Goal: Task Accomplishment & Management: Use online tool/utility

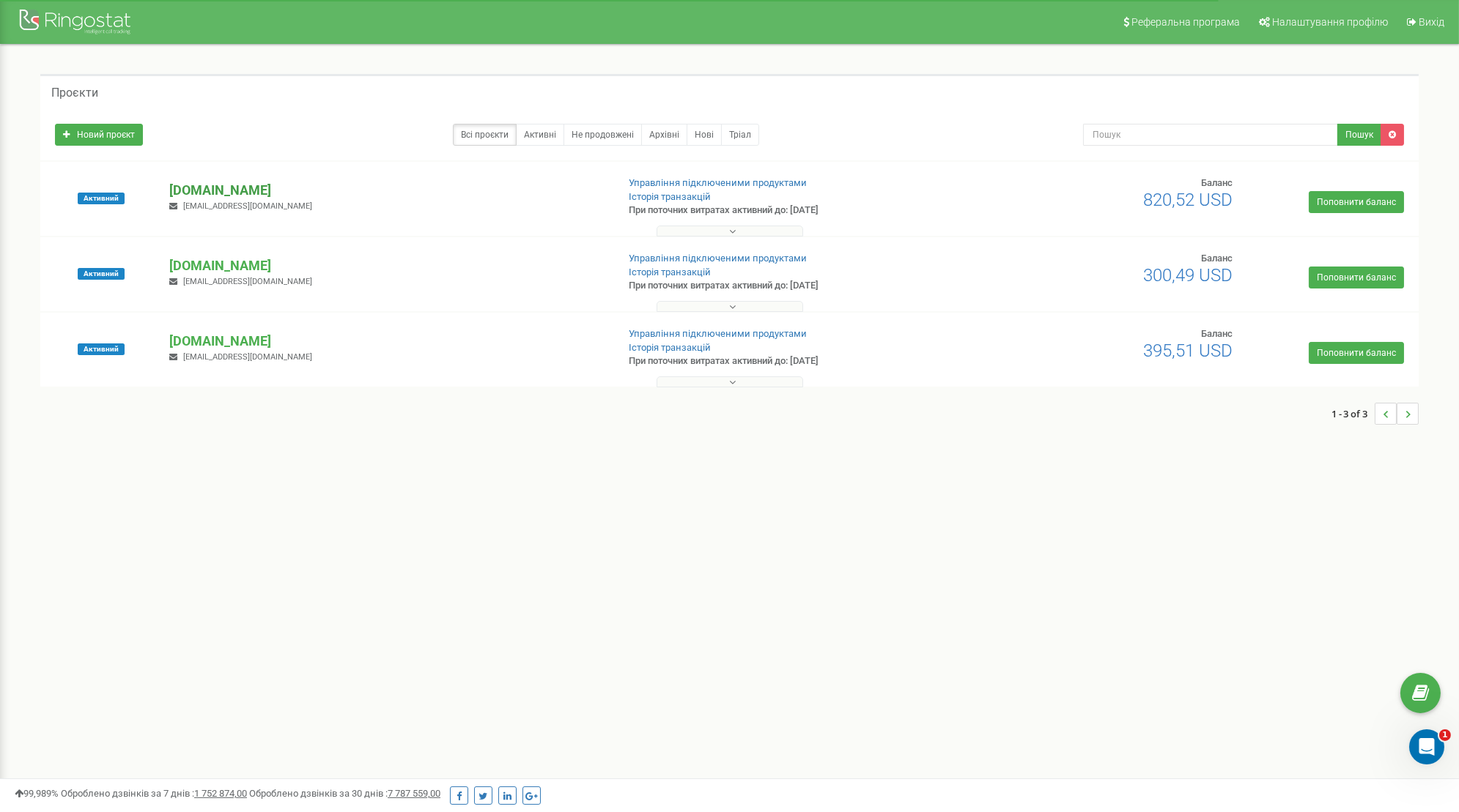
click at [226, 191] on p "[DOMAIN_NAME]" at bounding box center [387, 191] width 435 height 19
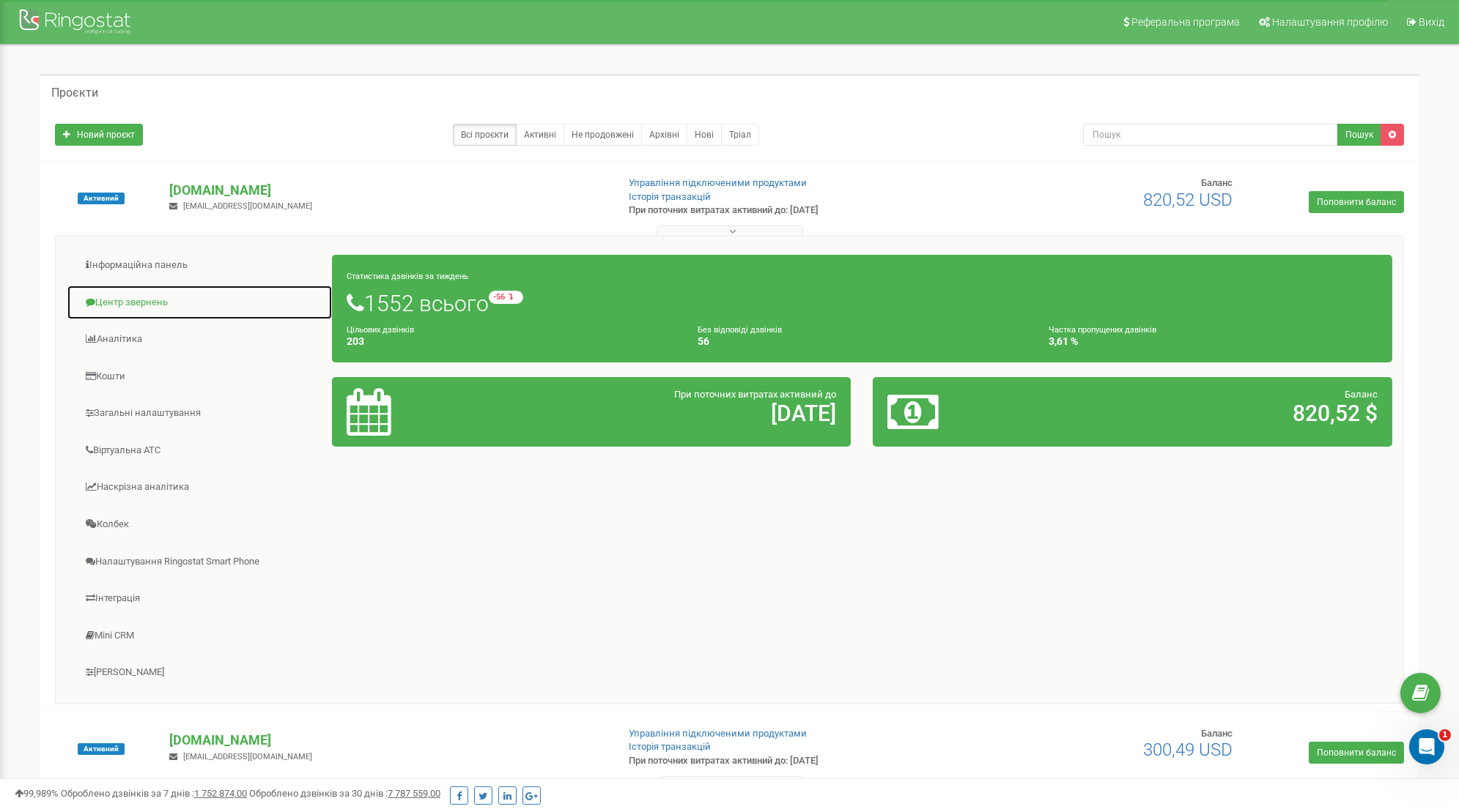
click at [147, 304] on link "Центр звернень" at bounding box center [200, 303] width 266 height 35
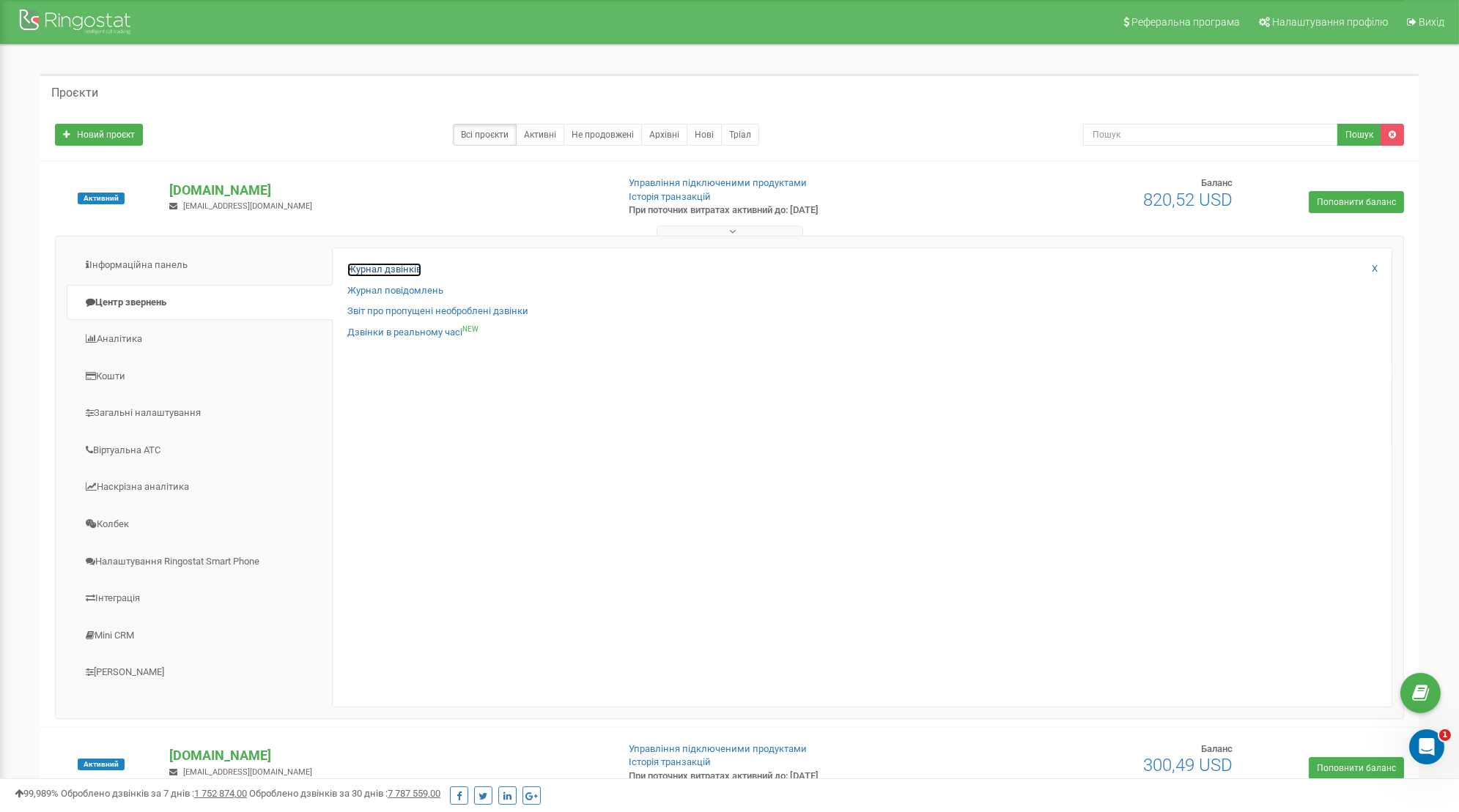
click at [378, 269] on link "Журнал дзвінків" at bounding box center [384, 270] width 74 height 14
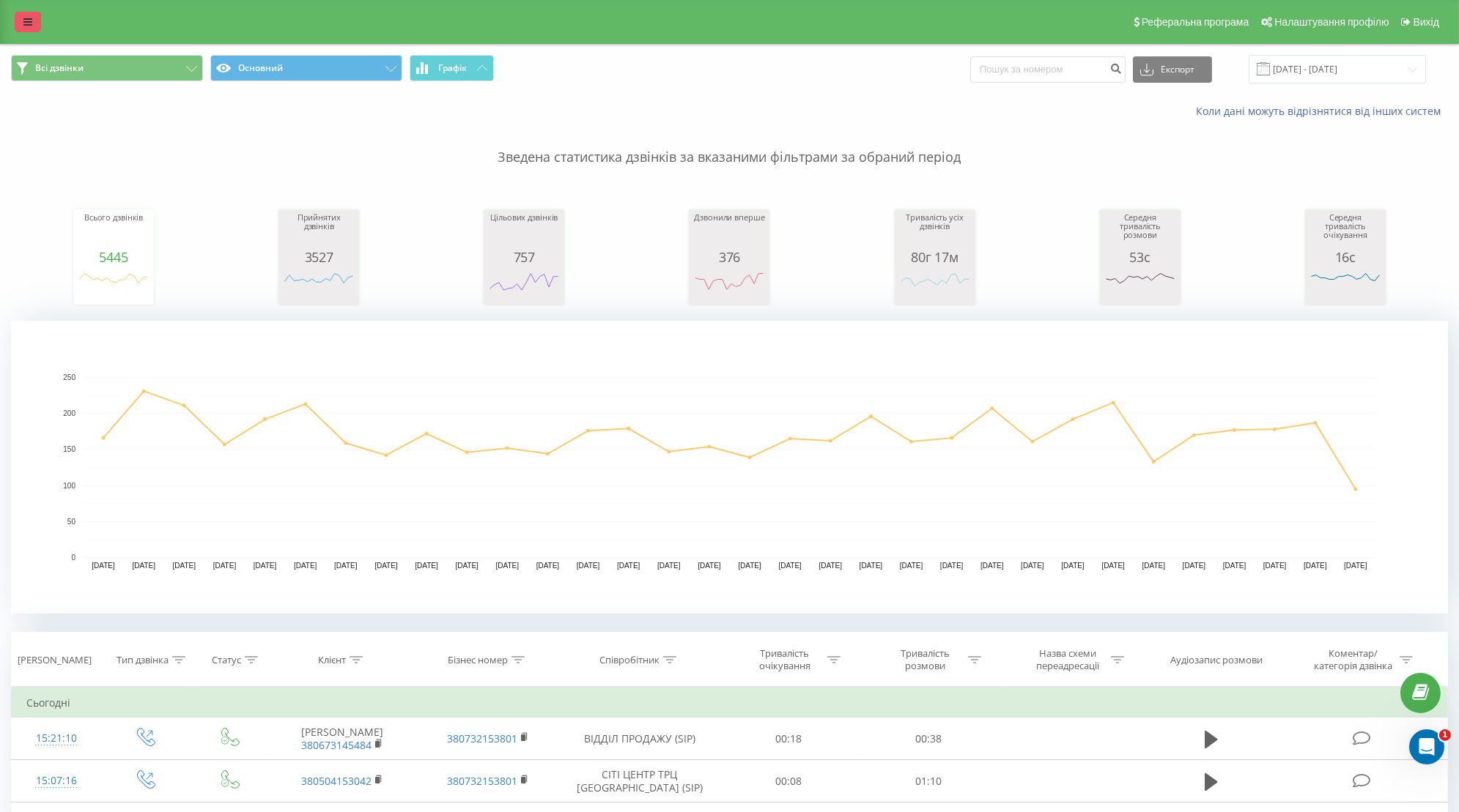
click at [37, 20] on link at bounding box center [28, 21] width 27 height 20
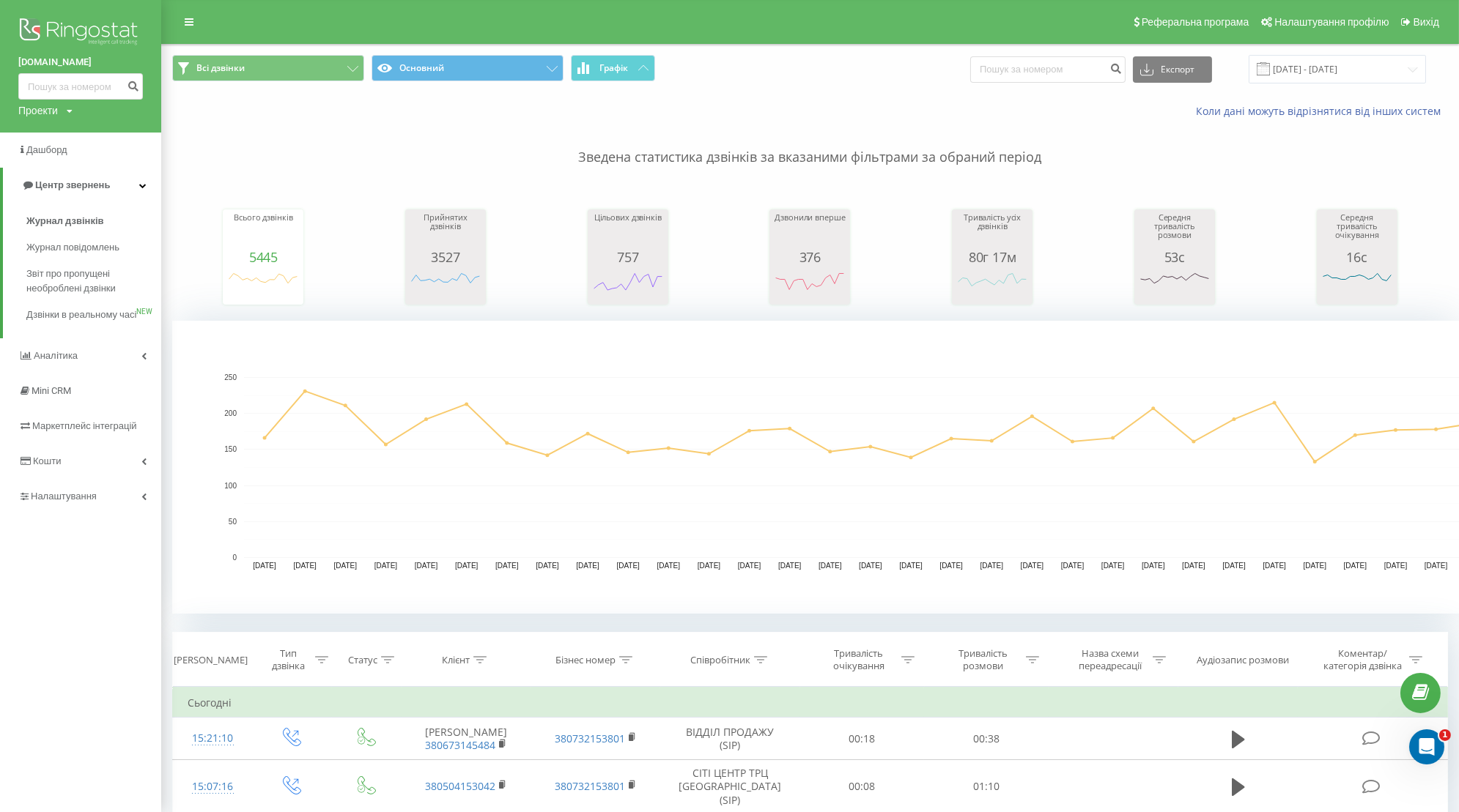
click at [57, 109] on div "Проекти" at bounding box center [37, 110] width 39 height 14
click at [70, 164] on link "[DOMAIN_NAME]" at bounding box center [66, 160] width 71 height 11
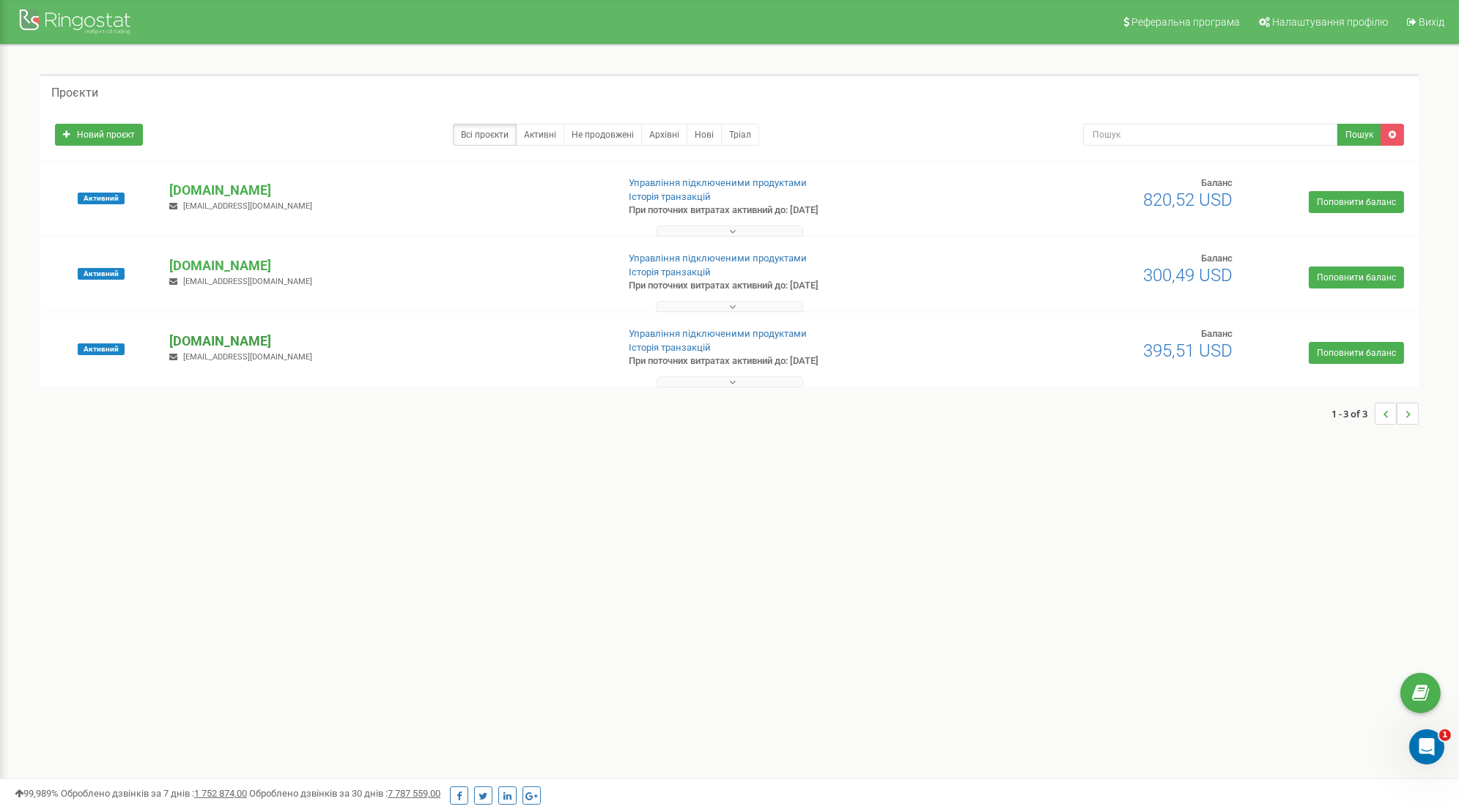
click at [219, 337] on p "[DOMAIN_NAME]" at bounding box center [387, 341] width 435 height 19
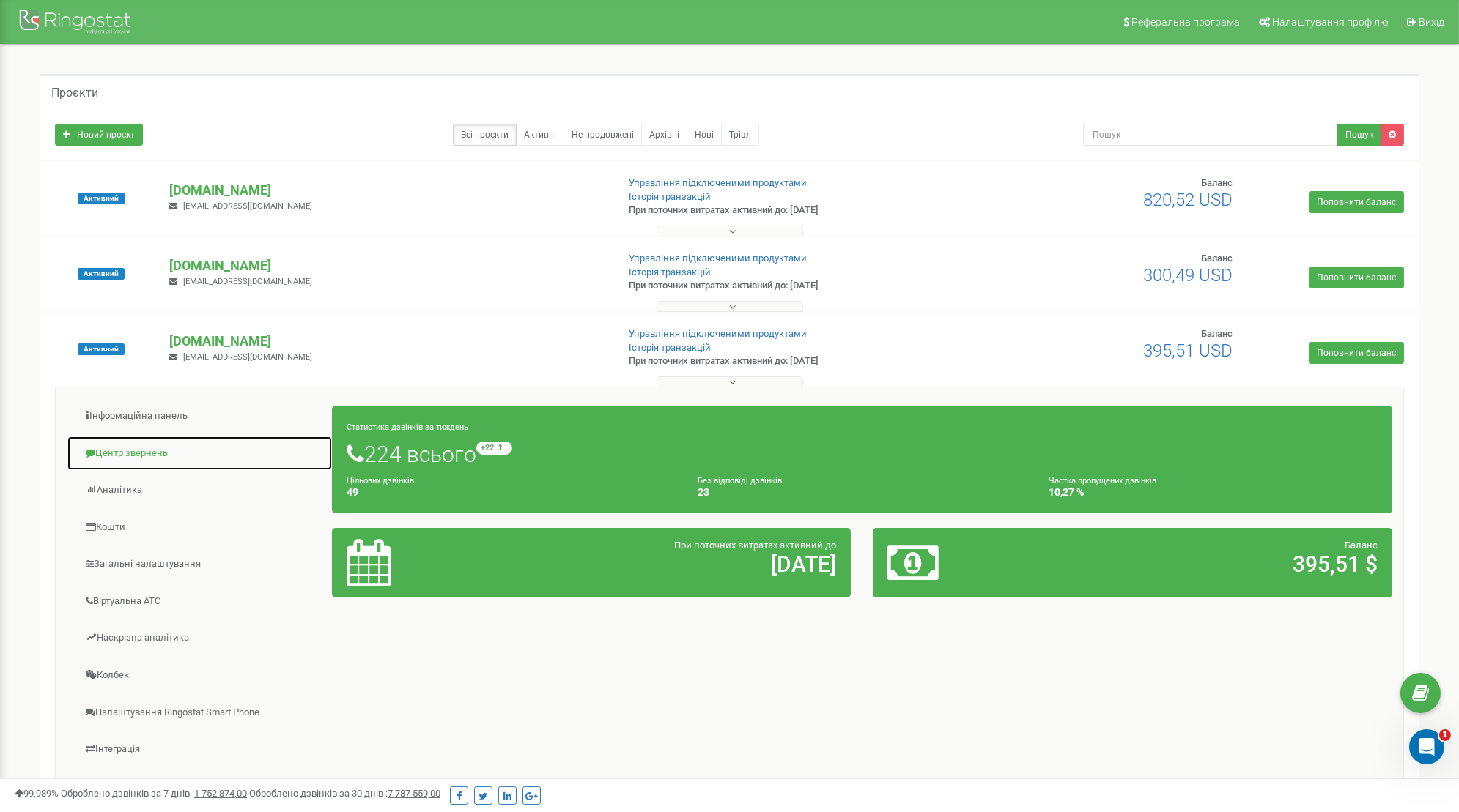
click at [136, 451] on link "Центр звернень" at bounding box center [200, 453] width 266 height 35
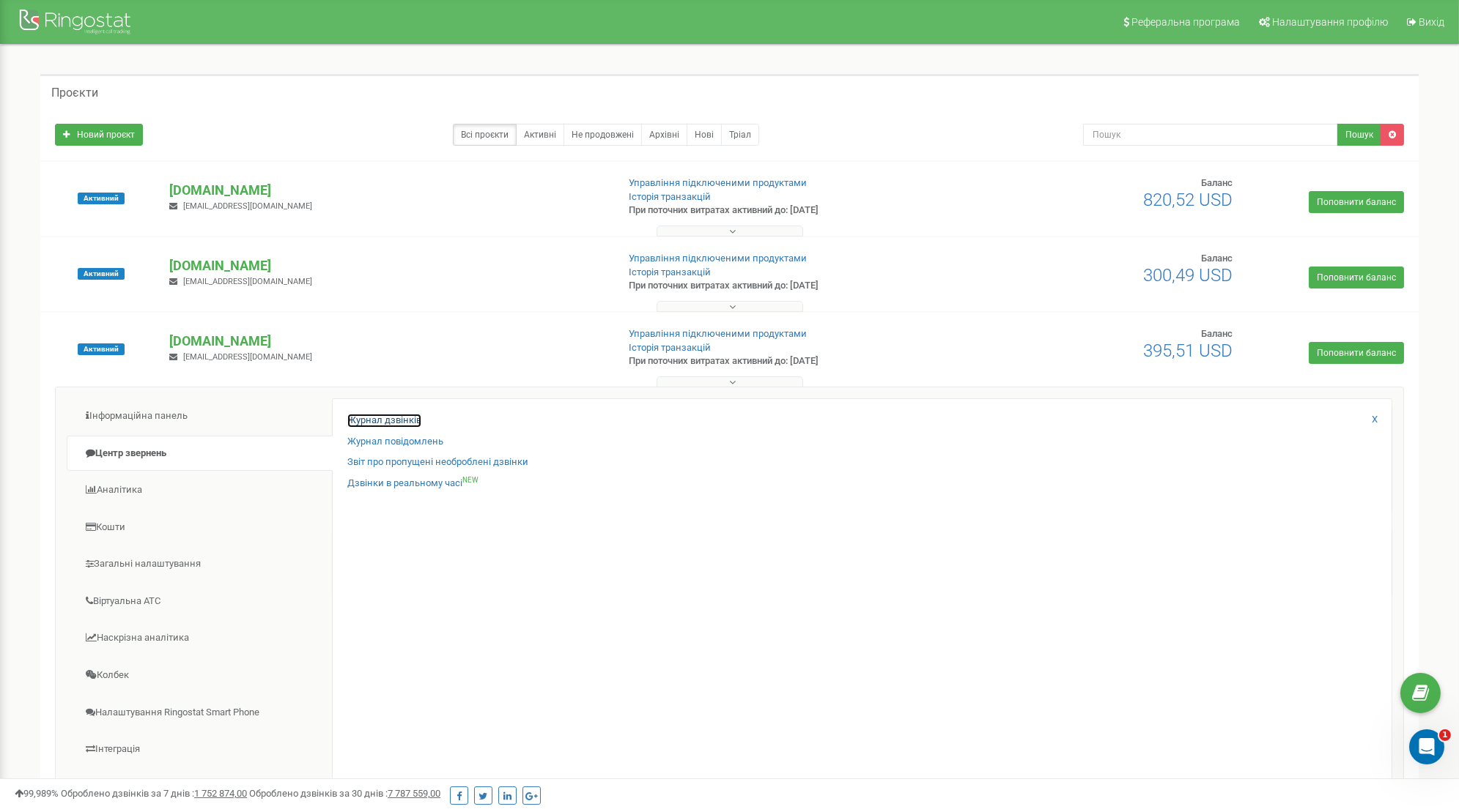
click at [408, 418] on link "Журнал дзвінків" at bounding box center [384, 420] width 74 height 14
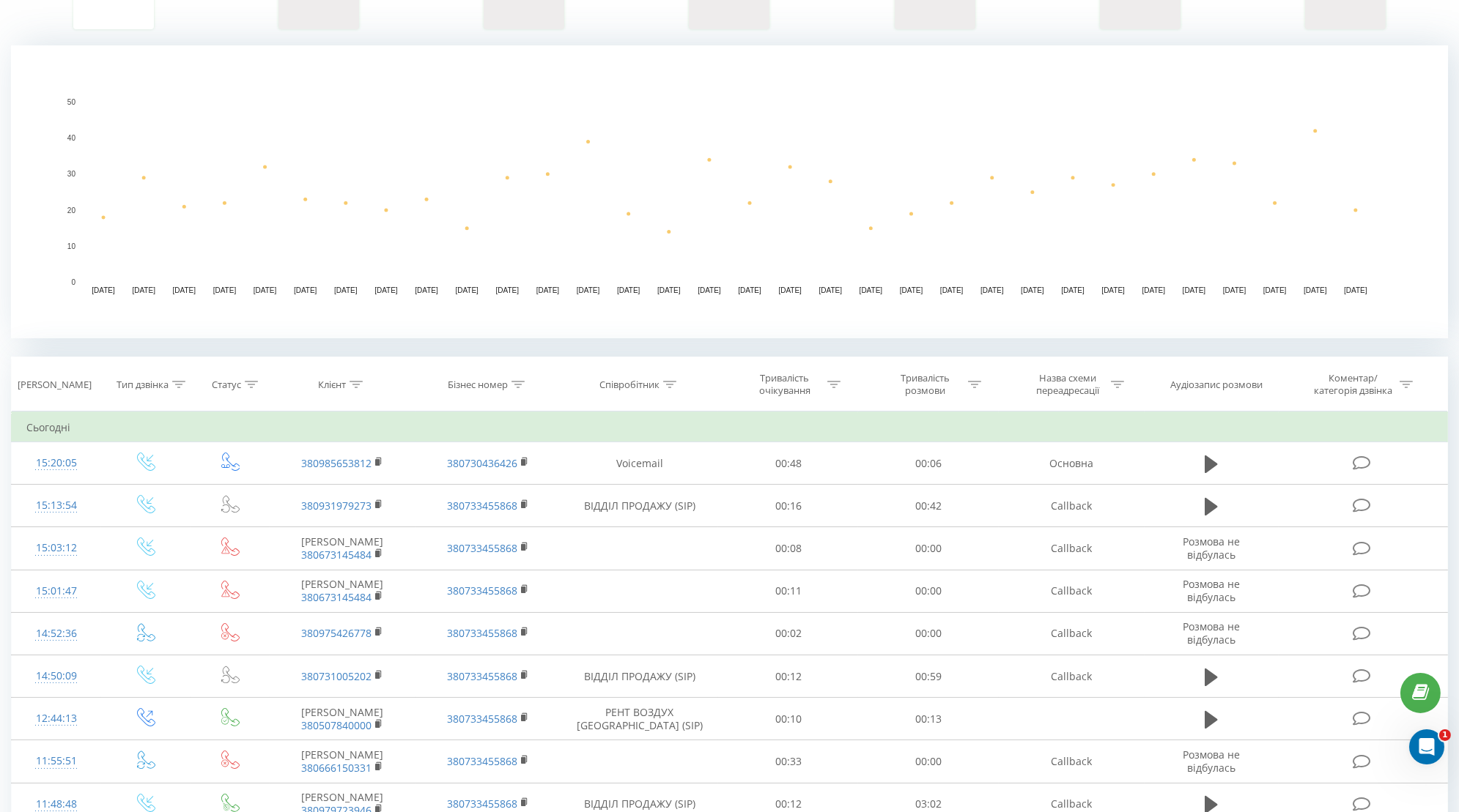
scroll to position [283, 0]
